Goal: Task Accomplishment & Management: Use online tool/utility

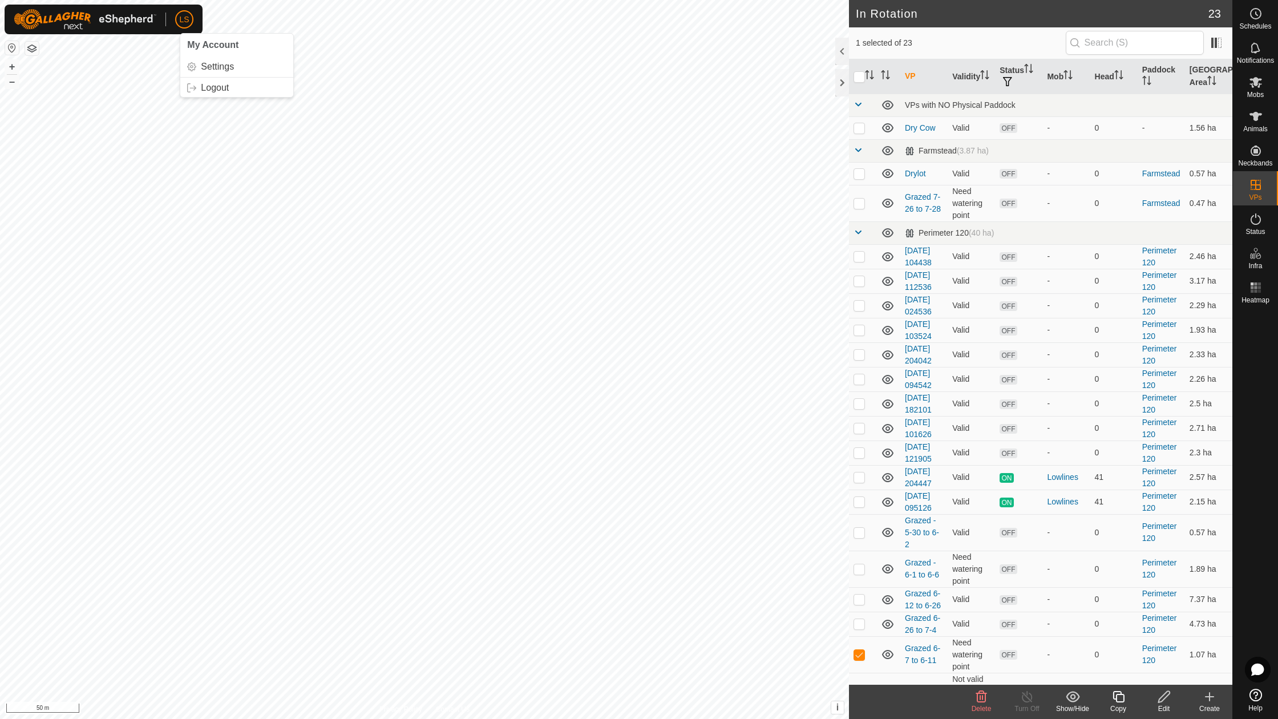
click at [1213, 696] on icon at bounding box center [1210, 697] width 14 height 14
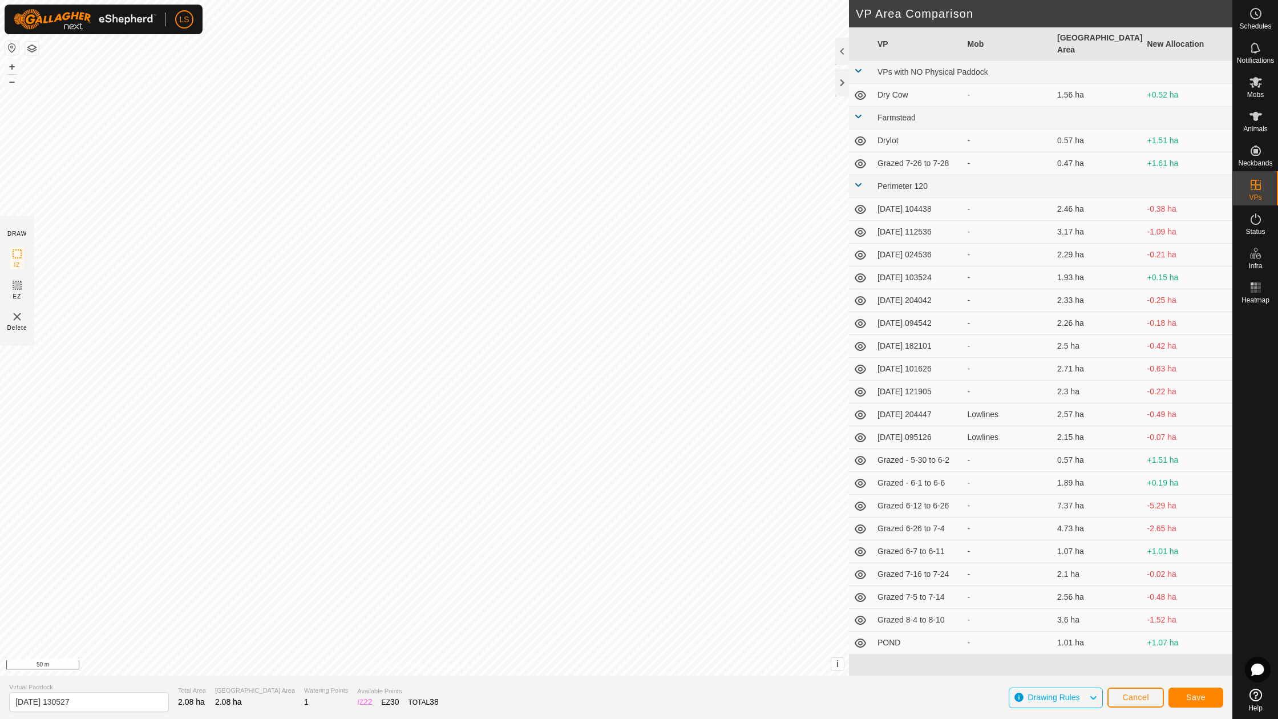
click at [1192, 699] on span "Save" at bounding box center [1196, 697] width 19 height 9
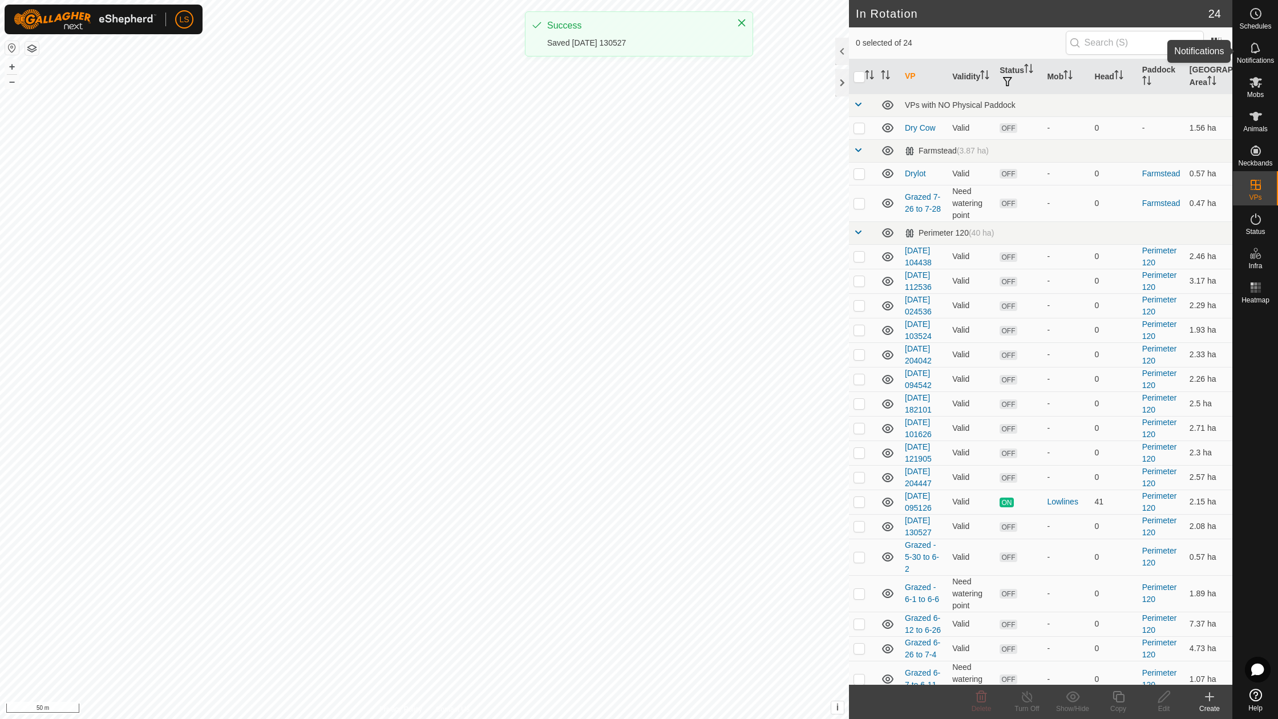
click at [1258, 94] on span "Mobs" at bounding box center [1256, 94] width 17 height 7
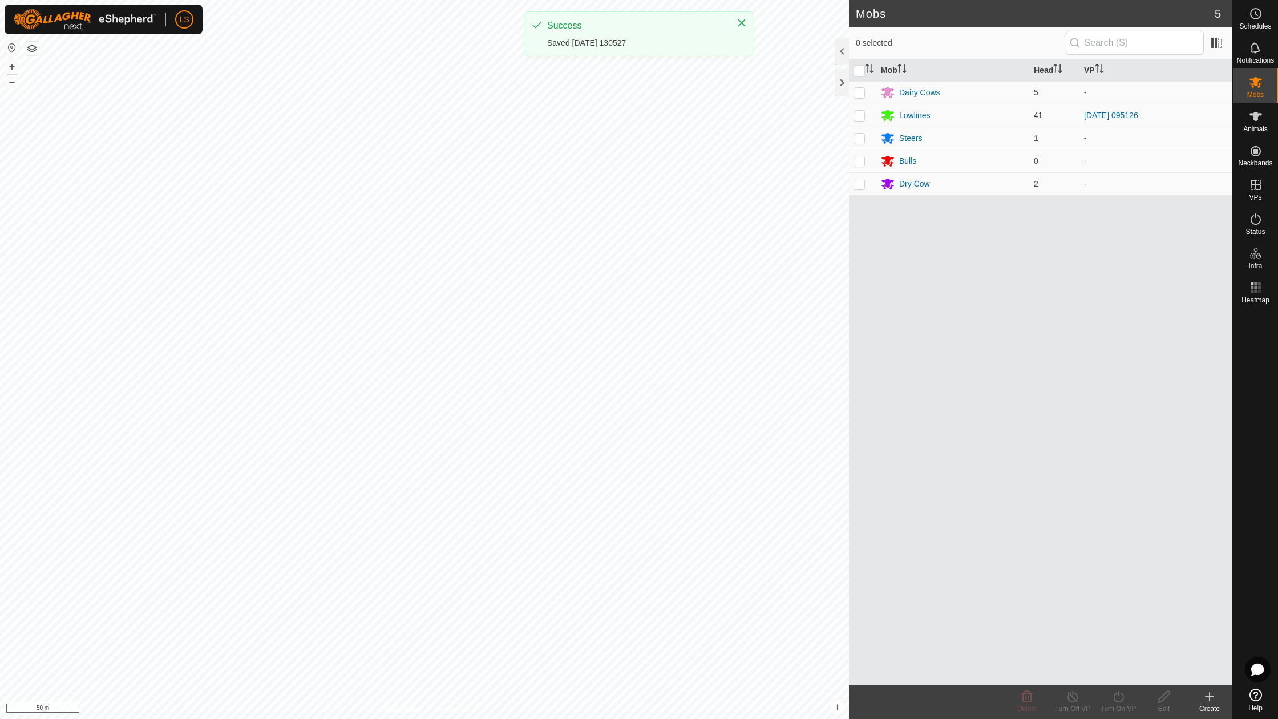
click at [854, 111] on p-checkbox at bounding box center [859, 115] width 11 height 9
checkbox input "true"
click at [1119, 702] on icon at bounding box center [1119, 696] width 10 height 11
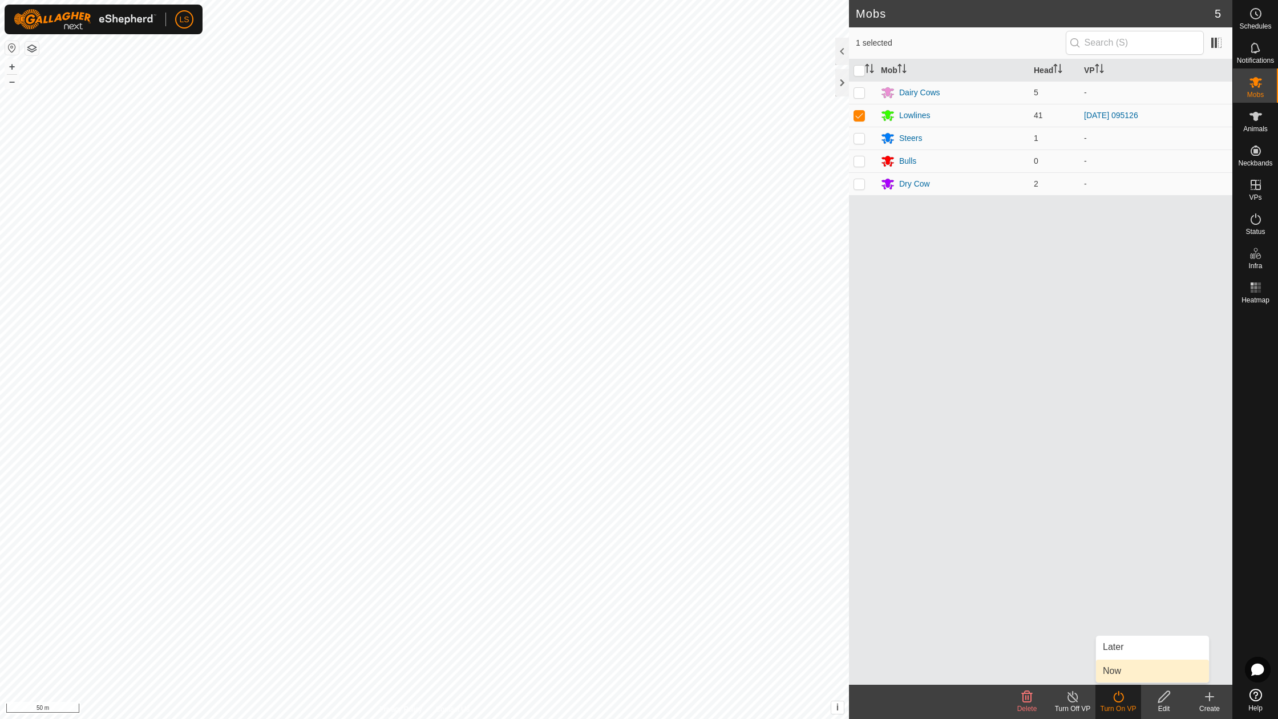
click at [1119, 669] on link "Now" at bounding box center [1152, 671] width 113 height 23
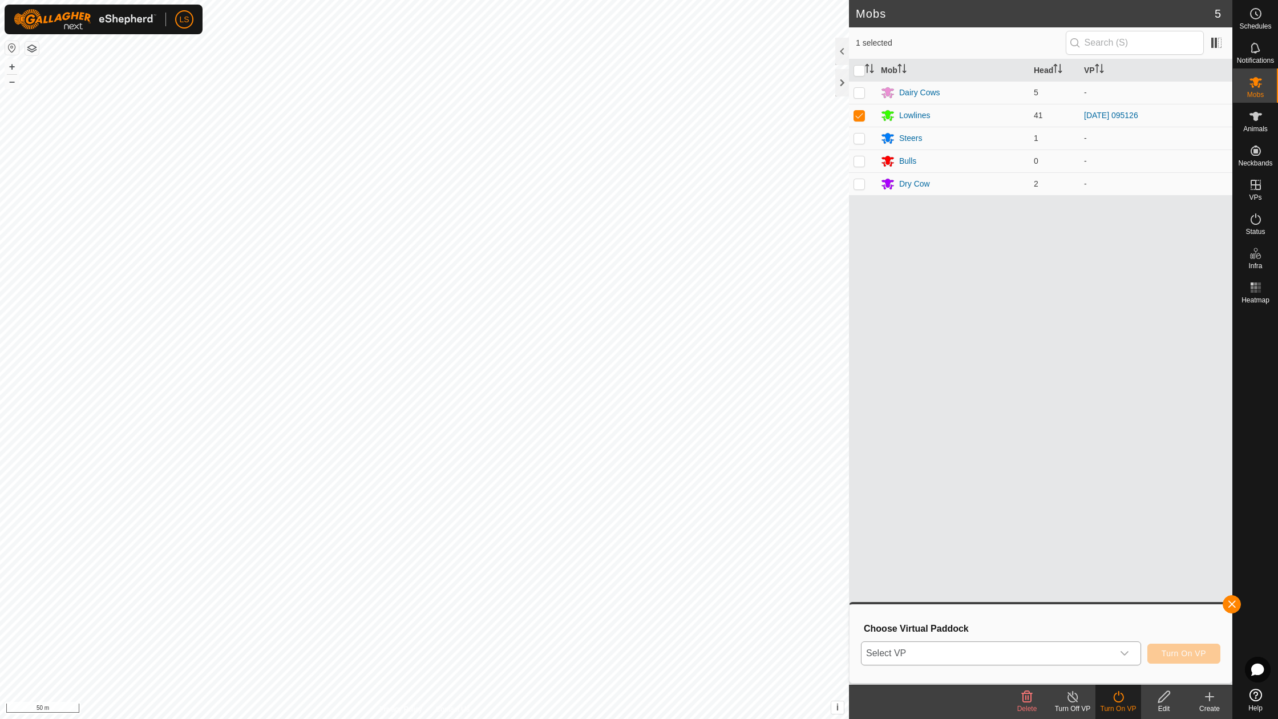
click at [1119, 643] on div "dropdown trigger" at bounding box center [1125, 653] width 23 height 23
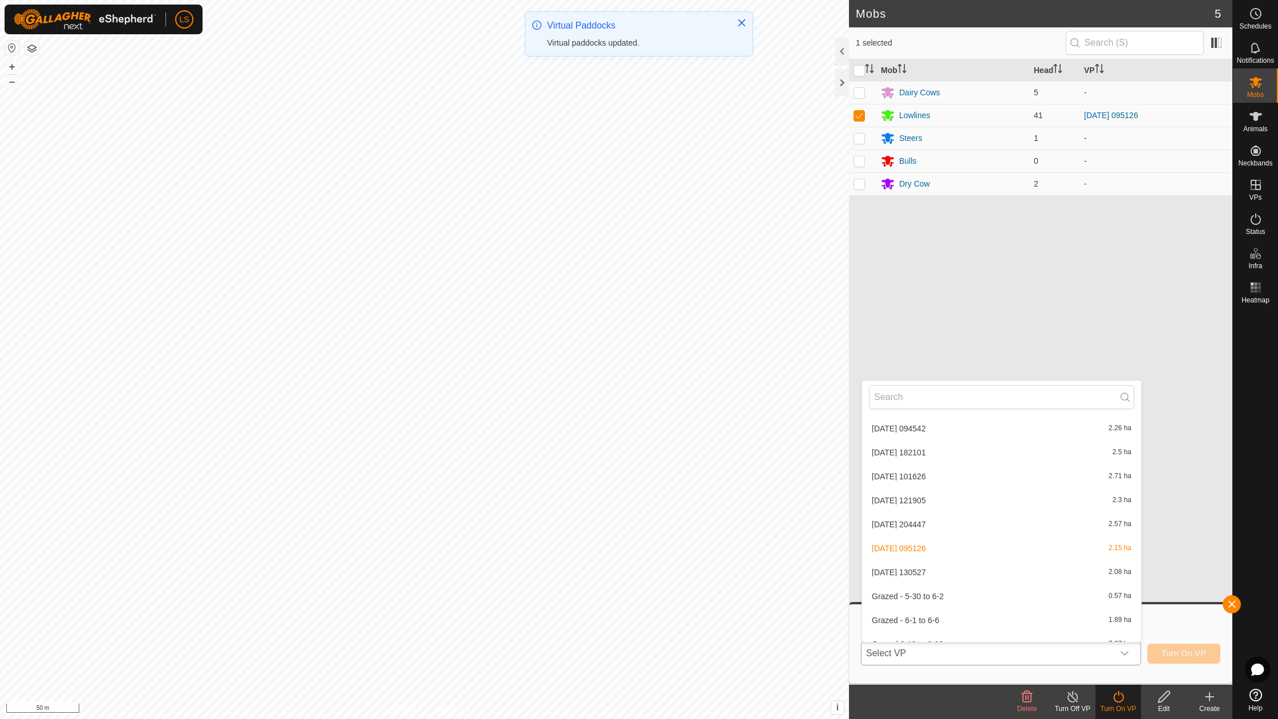
scroll to position [268, 0]
click at [907, 564] on li "[DATE] [DATE] 2.08 ha" at bounding box center [1001, 571] width 279 height 23
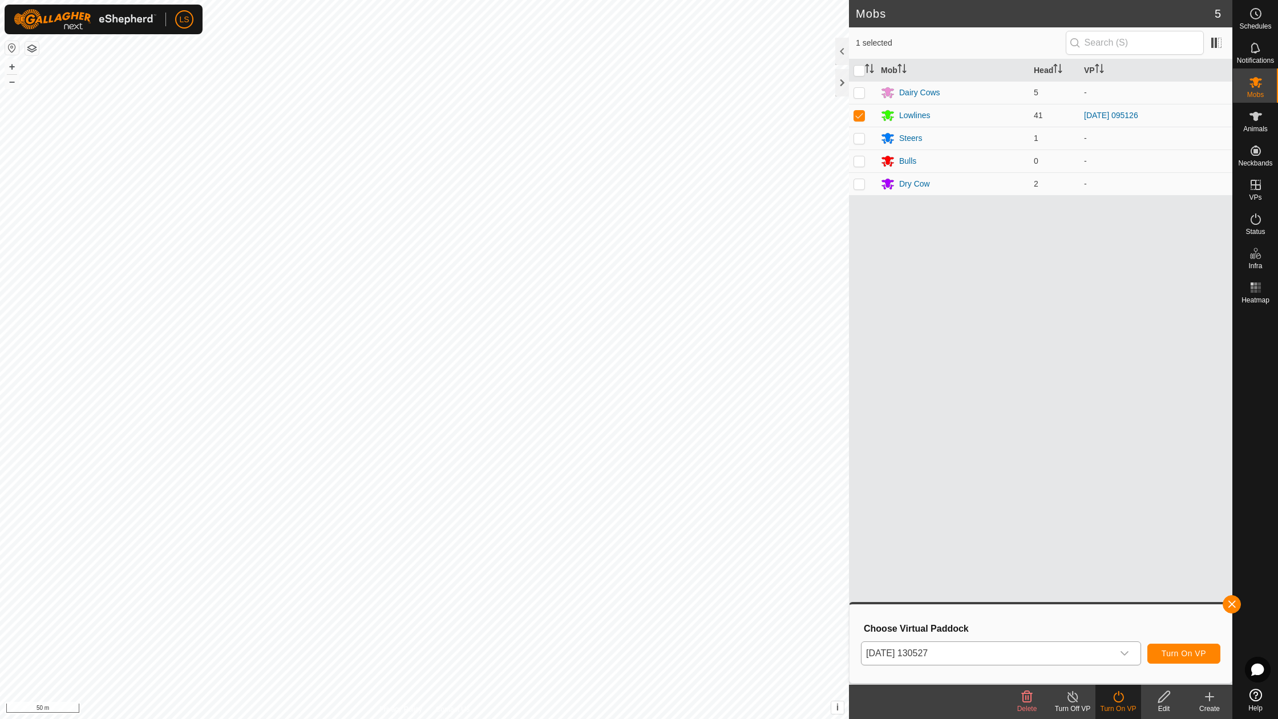
click at [1179, 651] on span "Turn On VP" at bounding box center [1184, 653] width 45 height 9
